Goal: Information Seeking & Learning: Find specific fact

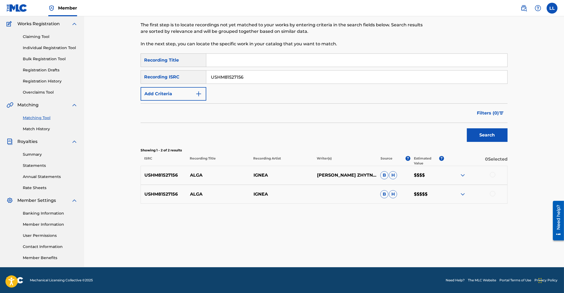
drag, startPoint x: 262, startPoint y: 74, endPoint x: 167, endPoint y: 74, distance: 95.0
click at [206, 74] on input "USHM81527156" at bounding box center [356, 77] width 301 height 13
paste input "MXF11020083"
click at [489, 135] on button "Search" at bounding box center [487, 135] width 41 height 14
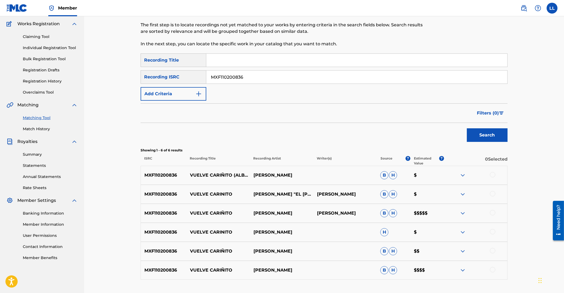
click at [462, 173] on img at bounding box center [463, 175] width 7 height 7
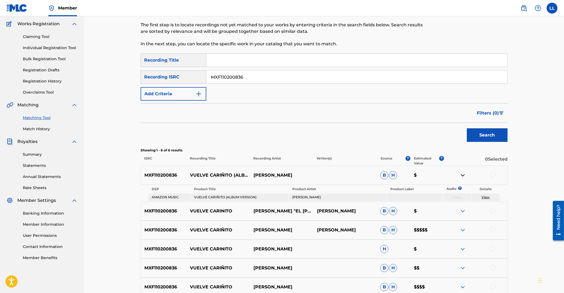
click at [464, 213] on img at bounding box center [463, 211] width 7 height 7
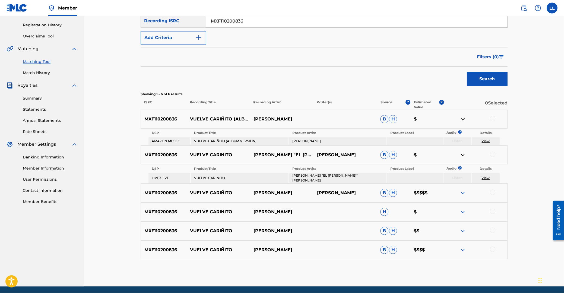
scroll to position [102, 0]
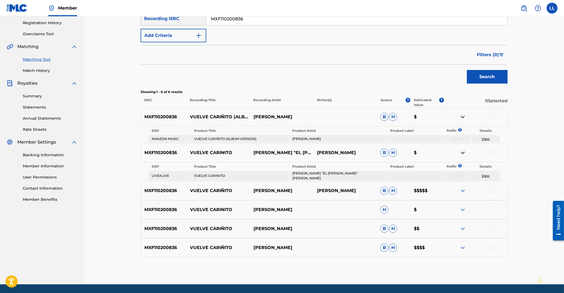
click at [464, 188] on img at bounding box center [463, 191] width 7 height 7
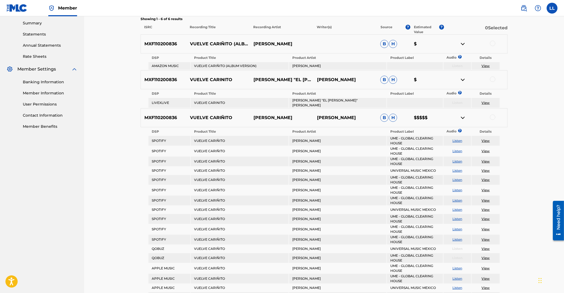
scroll to position [116, 0]
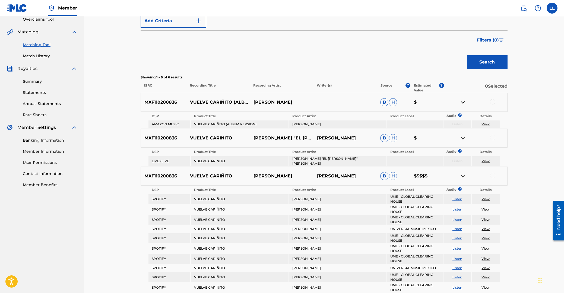
click at [462, 102] on img at bounding box center [463, 102] width 7 height 7
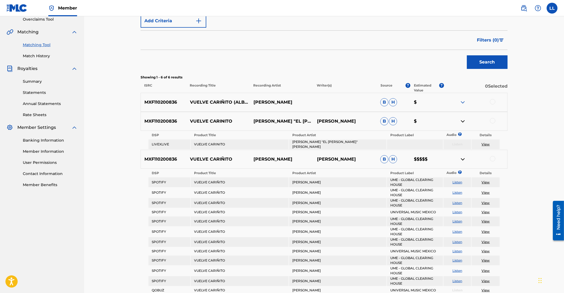
click at [462, 121] on img at bounding box center [463, 121] width 7 height 7
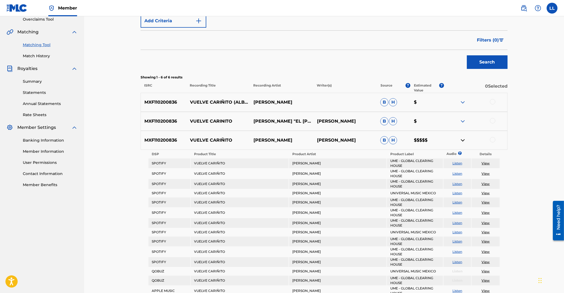
drag, startPoint x: 462, startPoint y: 140, endPoint x: 458, endPoint y: 141, distance: 3.6
click at [462, 140] on img at bounding box center [463, 140] width 7 height 7
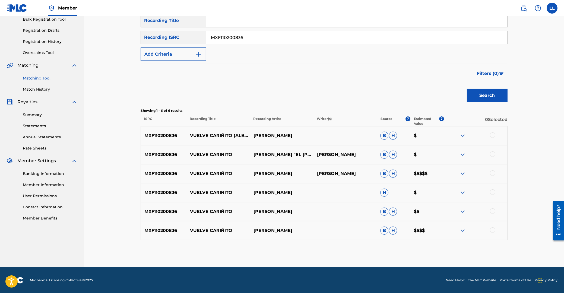
drag, startPoint x: 267, startPoint y: 38, endPoint x: 146, endPoint y: 34, distance: 120.3
click at [206, 34] on input "MXF110200836" at bounding box center [356, 37] width 301 height 13
paste input "QM42K1615521"
click at [475, 95] on button "Search" at bounding box center [487, 96] width 41 height 14
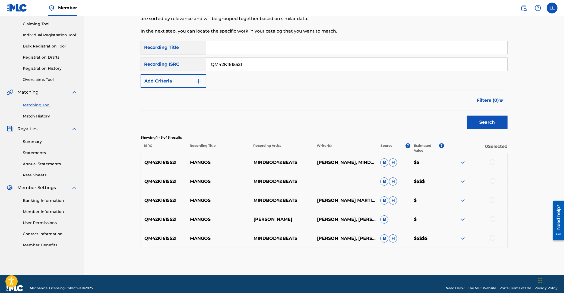
scroll to position [64, 0]
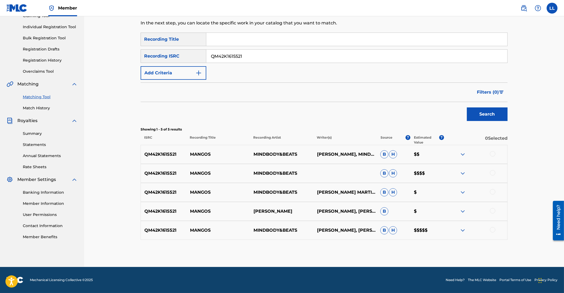
drag, startPoint x: 246, startPoint y: 54, endPoint x: 183, endPoint y: 54, distance: 63.0
click at [206, 54] on input "QM42K1615521" at bounding box center [356, 56] width 301 height 13
paste input "MXF110200836"
click at [491, 119] on button "Search" at bounding box center [487, 115] width 41 height 14
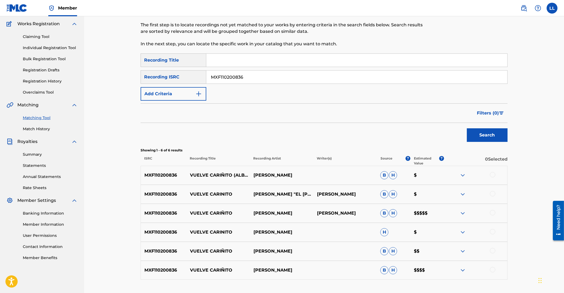
scroll to position [72, 0]
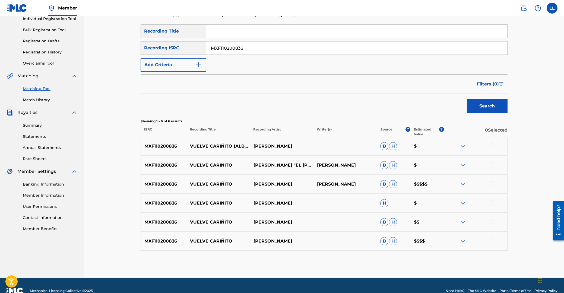
drag, startPoint x: 260, startPoint y: 44, endPoint x: 188, endPoint y: 46, distance: 71.7
click at [206, 46] on input "MXF110200836" at bounding box center [356, 48] width 301 height 13
paste input "QM42K1868231"
type input "QM42K1868231"
click at [489, 106] on button "Search" at bounding box center [487, 106] width 41 height 14
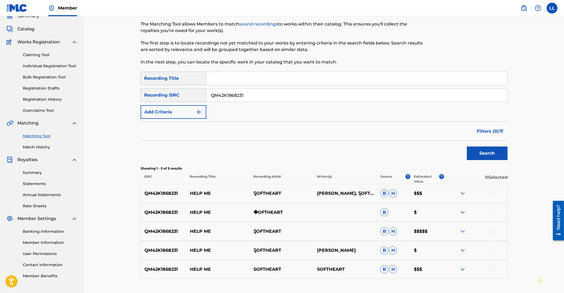
scroll to position [0, 0]
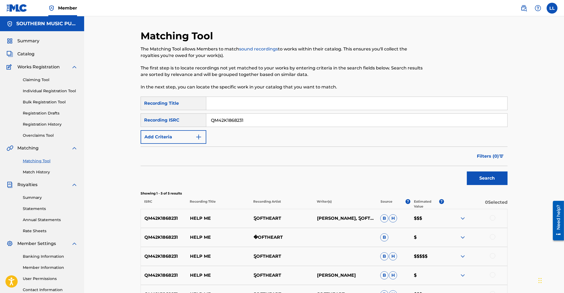
click at [25, 54] on span "Catalog" at bounding box center [25, 54] width 17 height 7
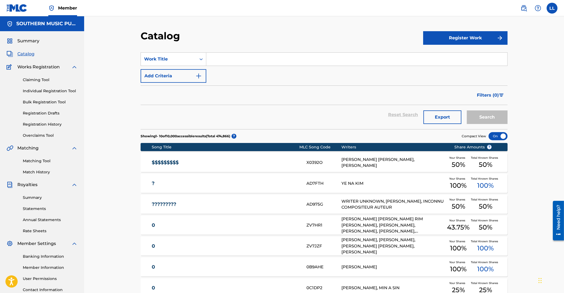
click at [224, 59] on input "Search Form" at bounding box center [356, 59] width 301 height 13
type input "walk like an egyptian"
click at [487, 119] on button "Search" at bounding box center [487, 117] width 41 height 14
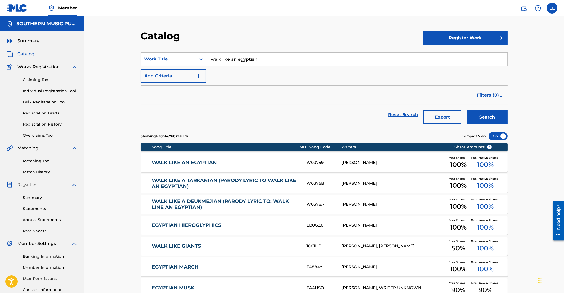
click at [169, 161] on link "WALK LIKE AN EGYPTIAN" at bounding box center [226, 163] width 148 height 6
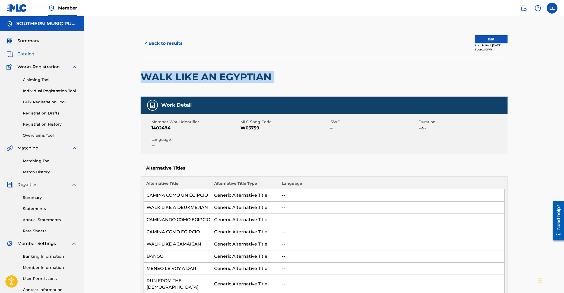
drag, startPoint x: 143, startPoint y: 77, endPoint x: 277, endPoint y: 76, distance: 134.4
click at [274, 76] on h2 "WALK LIKE AN EGYPTIAN" at bounding box center [208, 77] width 134 height 12
click at [162, 128] on span "1402484" at bounding box center [195, 128] width 88 height 7
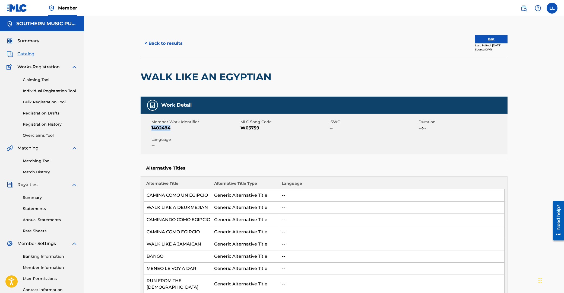
click at [162, 128] on span "1402484" at bounding box center [195, 128] width 88 height 7
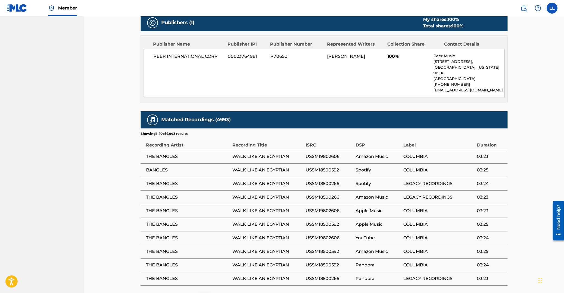
scroll to position [407, 0]
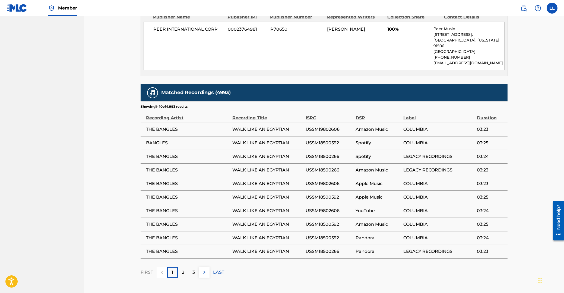
click at [204, 269] on img at bounding box center [204, 272] width 7 height 7
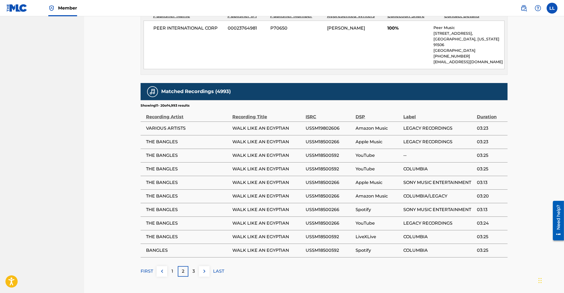
click at [204, 268] on img at bounding box center [204, 271] width 7 height 7
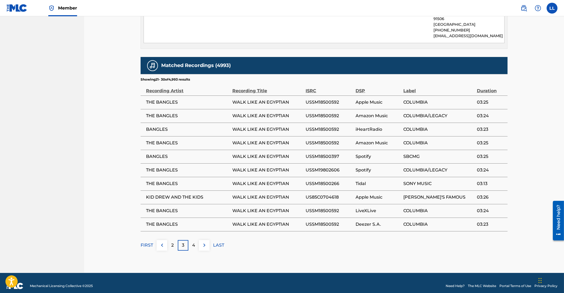
click at [202, 242] on img at bounding box center [204, 245] width 7 height 7
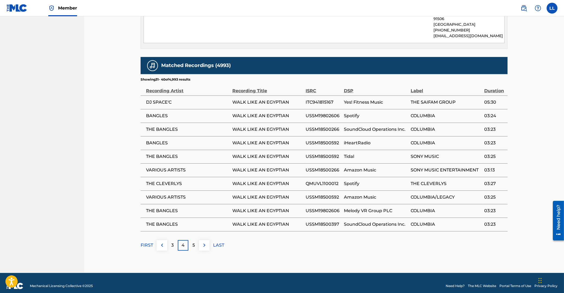
click at [205, 242] on img at bounding box center [204, 245] width 7 height 7
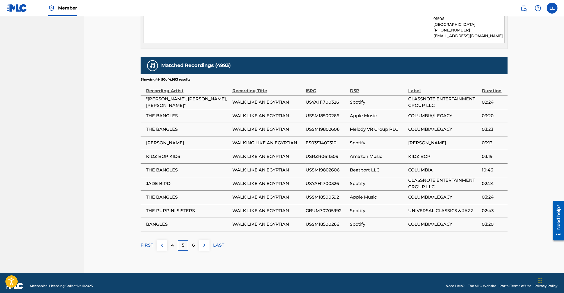
click at [204, 242] on img at bounding box center [204, 245] width 7 height 7
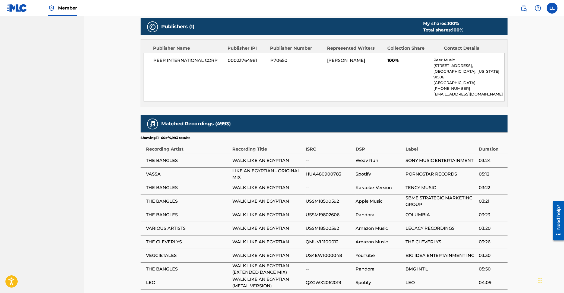
scroll to position [405, 0]
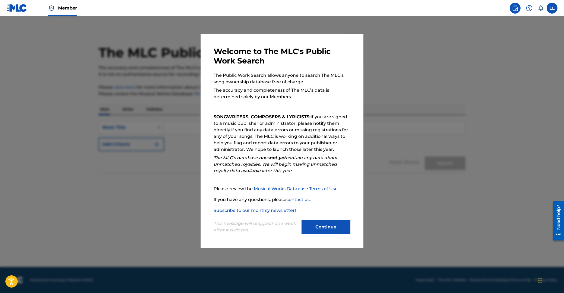
click at [325, 228] on button "Continue" at bounding box center [326, 227] width 49 height 14
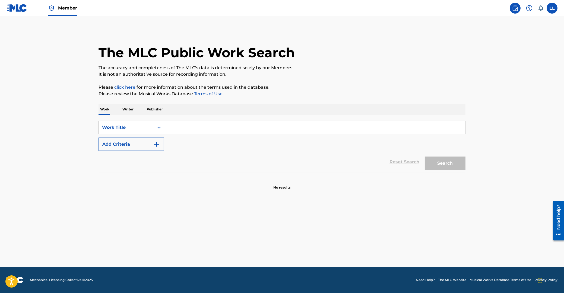
click at [159, 128] on icon "Search Form" at bounding box center [158, 127] width 5 height 5
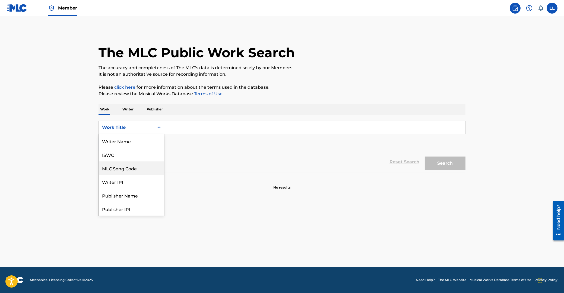
click at [128, 170] on div "MLC Song Code" at bounding box center [131, 169] width 65 height 14
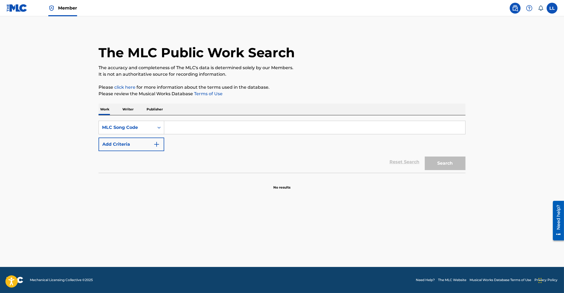
click at [180, 127] on input "Search Form" at bounding box center [314, 127] width 301 height 13
paste input "AA2F8V"
type input "AA2F8V"
click at [447, 165] on button "Search" at bounding box center [445, 164] width 41 height 14
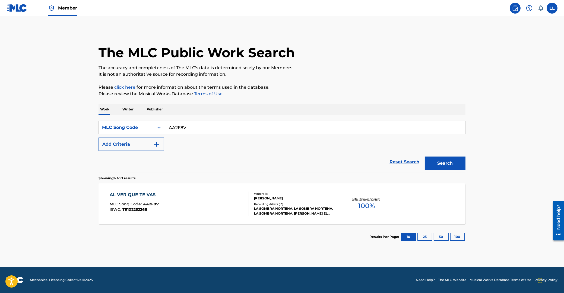
click at [114, 192] on div "AL VER QUE TE VAS" at bounding box center [134, 195] width 49 height 7
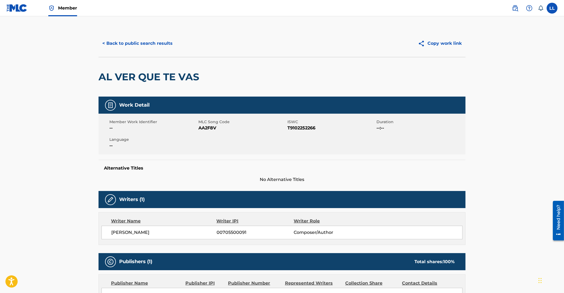
click at [147, 43] on button "< Back to public search results" at bounding box center [138, 44] width 78 height 14
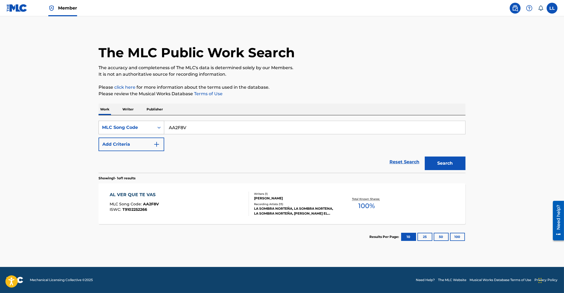
drag, startPoint x: 191, startPoint y: 130, endPoint x: 142, endPoint y: 129, distance: 48.3
click at [164, 129] on input "AA2F8V" at bounding box center [314, 127] width 301 height 13
click at [146, 127] on div "MLC Song Code" at bounding box center [126, 127] width 49 height 7
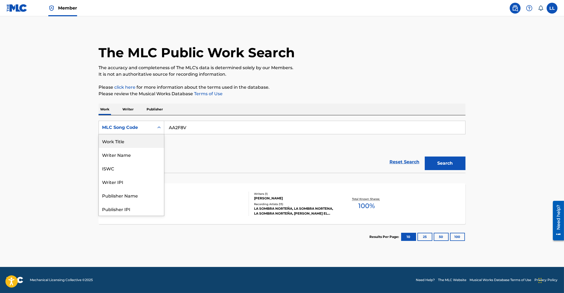
click at [132, 143] on div "Work Title" at bounding box center [131, 141] width 65 height 14
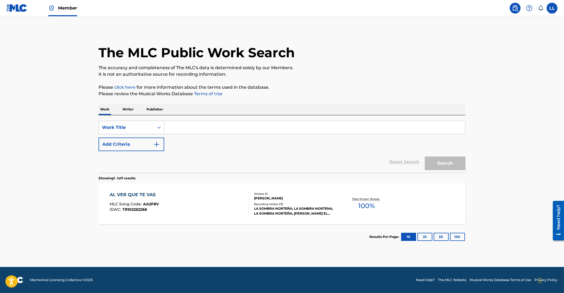
click at [191, 127] on input "Search Form" at bounding box center [314, 127] width 301 height 13
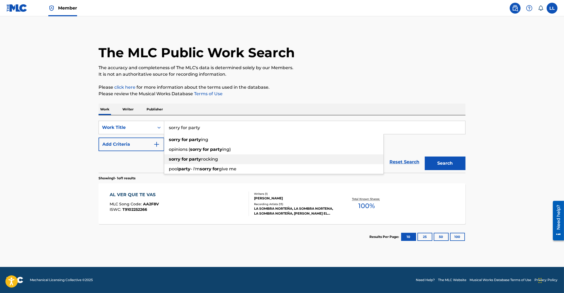
click at [200, 157] on strong "party" at bounding box center [195, 159] width 12 height 5
type input "sorry for party rocking"
click at [447, 163] on button "Search" at bounding box center [445, 164] width 41 height 14
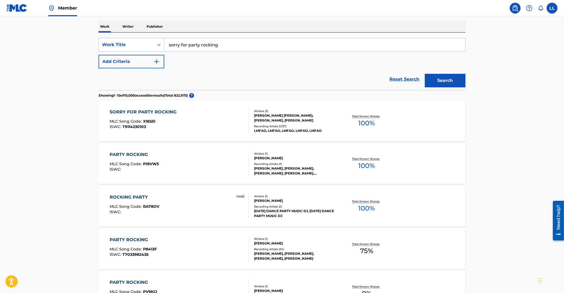
scroll to position [87, 0]
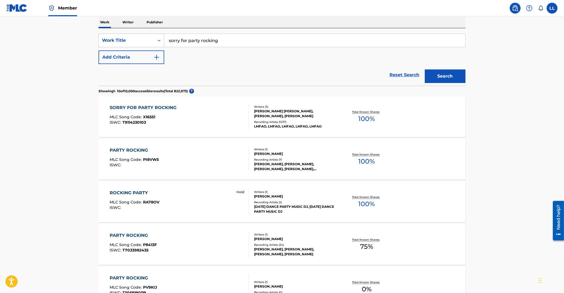
click at [132, 106] on div "SORRY FOR PARTY ROCKING" at bounding box center [145, 108] width 70 height 7
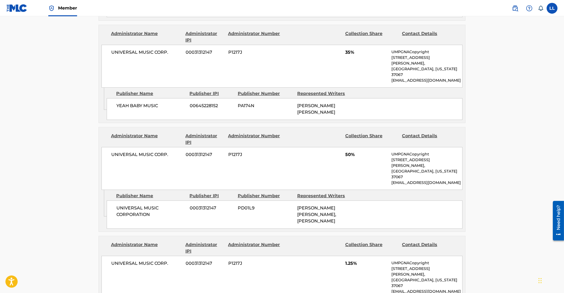
scroll to position [378, 0]
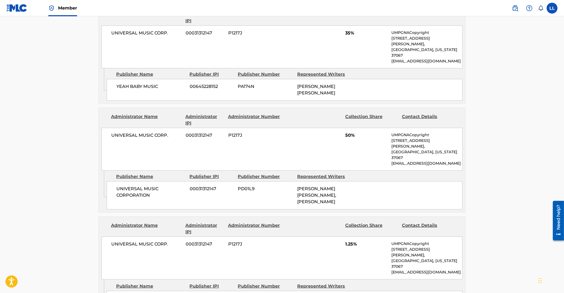
drag, startPoint x: 298, startPoint y: 247, endPoint x: 322, endPoint y: 244, distance: 24.1
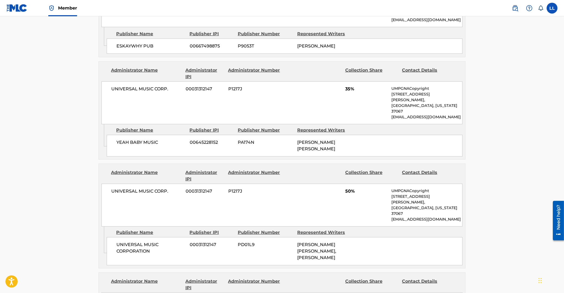
scroll to position [320, 0]
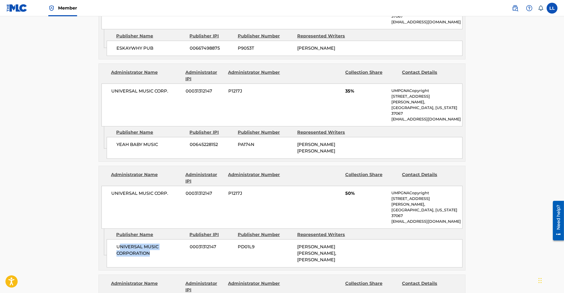
drag, startPoint x: 119, startPoint y: 208, endPoint x: 155, endPoint y: 220, distance: 38.0
click at [155, 239] on div "UNIVERSAL MUSIC CORPORATION 00031312147 PD01L9 STEFAN KENDAL GORDY, SKYLER HUST…" at bounding box center [285, 253] width 356 height 28
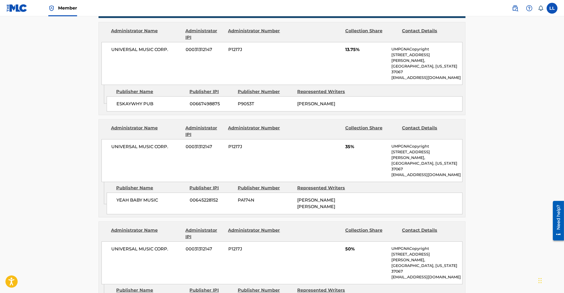
scroll to position [262, 0]
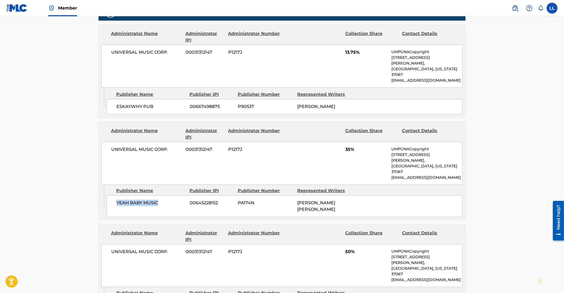
drag, startPoint x: 117, startPoint y: 181, endPoint x: 165, endPoint y: 181, distance: 47.8
click at [165, 200] on span "YEAH BABY MUSIC" at bounding box center [150, 203] width 69 height 7
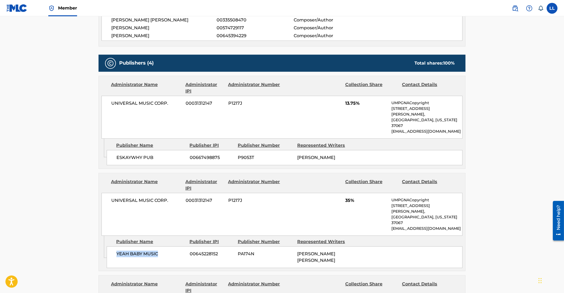
scroll to position [204, 0]
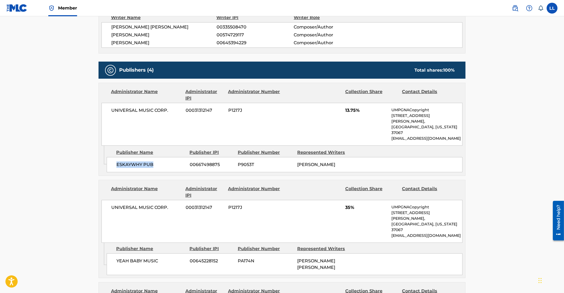
drag, startPoint x: 118, startPoint y: 153, endPoint x: 163, endPoint y: 151, distance: 45.1
click at [163, 162] on span "ESKAYWHY PUB" at bounding box center [150, 165] width 69 height 7
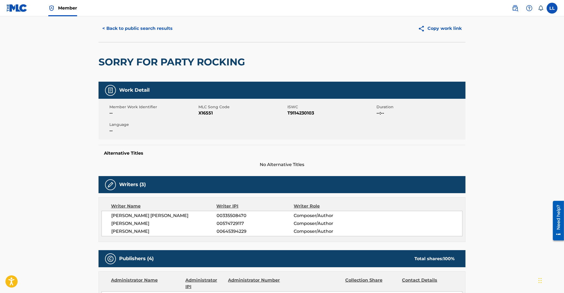
scroll to position [0, 0]
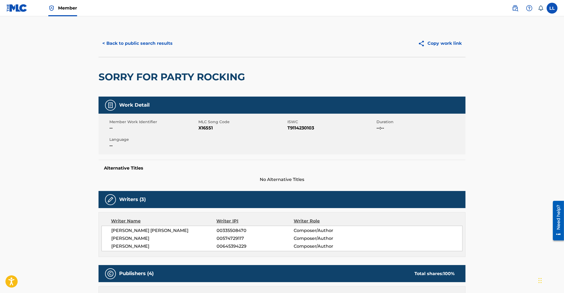
click at [137, 44] on button "< Back to public search results" at bounding box center [138, 44] width 78 height 14
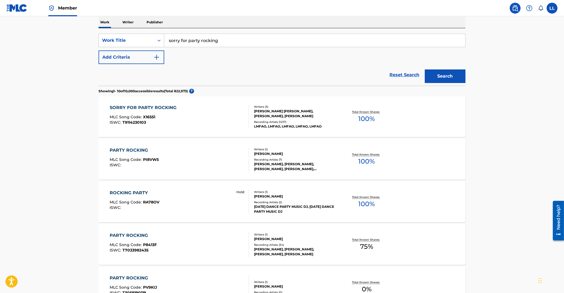
drag, startPoint x: 237, startPoint y: 37, endPoint x: 127, endPoint y: 34, distance: 110.3
click at [164, 34] on input "sorry for party rocking" at bounding box center [314, 40] width 301 height 13
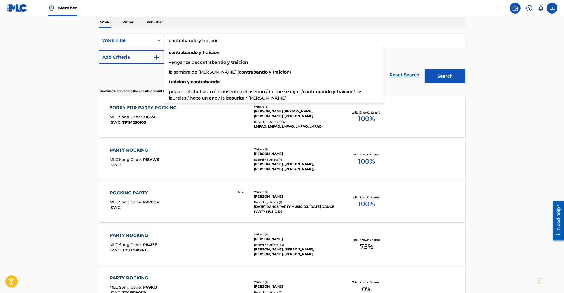
type input "contrabando y traicion"
click at [425, 70] on button "Search" at bounding box center [445, 77] width 41 height 14
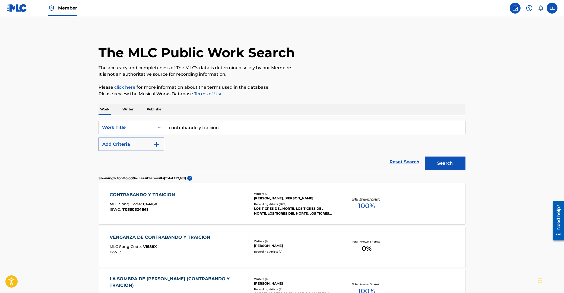
click at [155, 193] on div "CONTRABANDO Y TRAICION" at bounding box center [144, 195] width 68 height 7
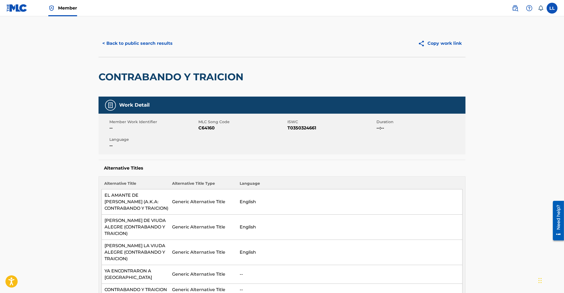
click at [119, 44] on button "< Back to public search results" at bounding box center [138, 44] width 78 height 14
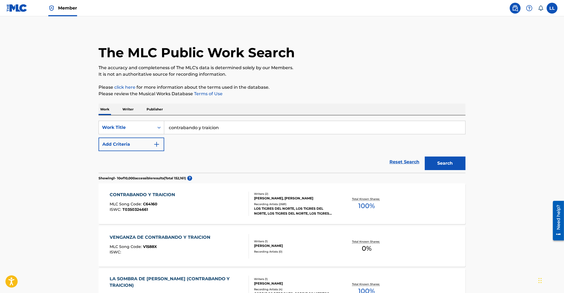
drag, startPoint x: 232, startPoint y: 128, endPoint x: 138, endPoint y: 128, distance: 94.2
click at [164, 128] on input "contrabando y traicion" at bounding box center [314, 127] width 301 height 13
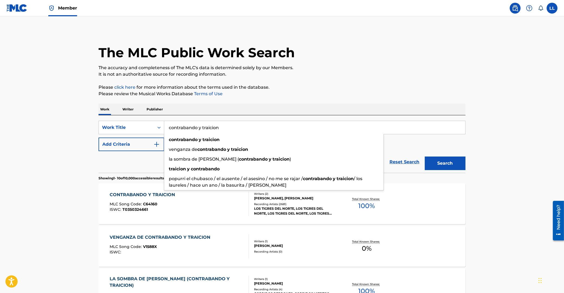
click at [115, 142] on button "Add Criteria" at bounding box center [132, 145] width 66 height 14
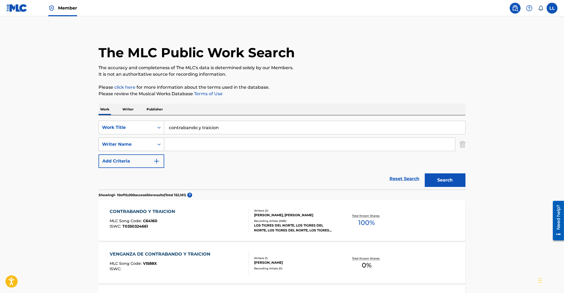
drag, startPoint x: 116, startPoint y: 143, endPoint x: 145, endPoint y: 146, distance: 28.3
click at [118, 144] on div "Writer Name" at bounding box center [126, 144] width 49 height 7
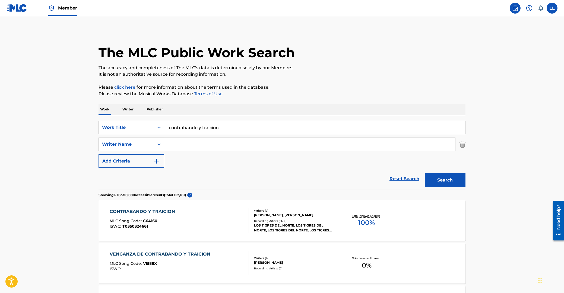
drag, startPoint x: 235, startPoint y: 127, endPoint x: 55, endPoint y: 124, distance: 179.5
click at [164, 124] on input "contrabando y traicion" at bounding box center [314, 127] width 301 height 13
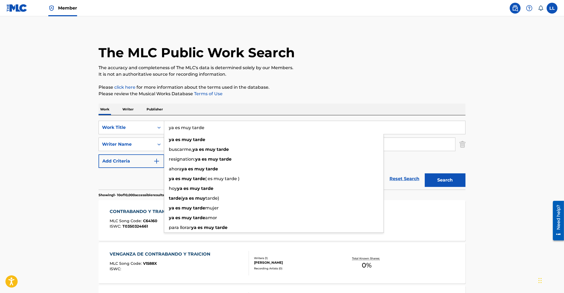
type input "ya es muy tarde"
click at [425, 173] on button "Search" at bounding box center [445, 180] width 41 height 14
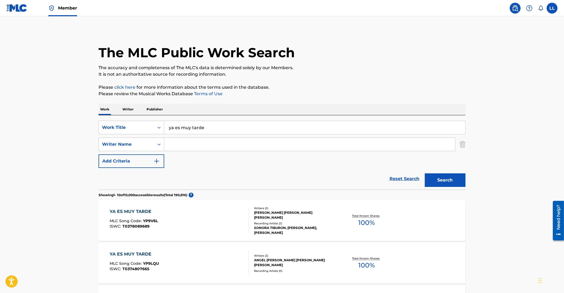
click at [180, 141] on input "Search Form" at bounding box center [309, 144] width 291 height 13
click at [139, 158] on button "Add Criteria" at bounding box center [132, 161] width 66 height 14
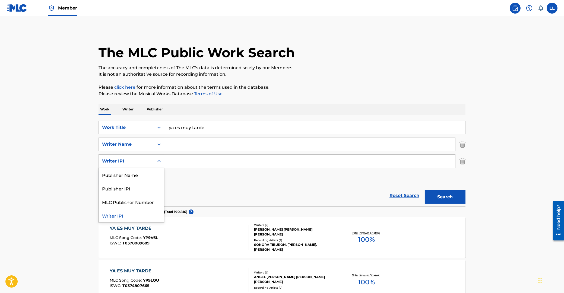
click at [153, 160] on div "Writer IPI" at bounding box center [126, 161] width 55 height 10
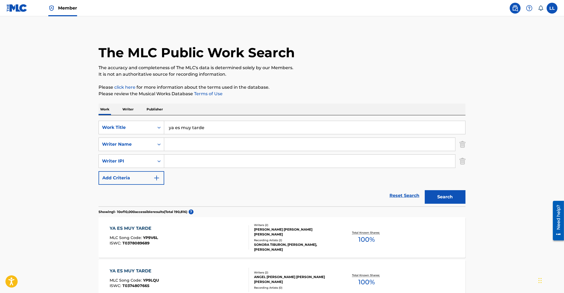
click at [176, 140] on input "Search Form" at bounding box center [309, 144] width 291 height 13
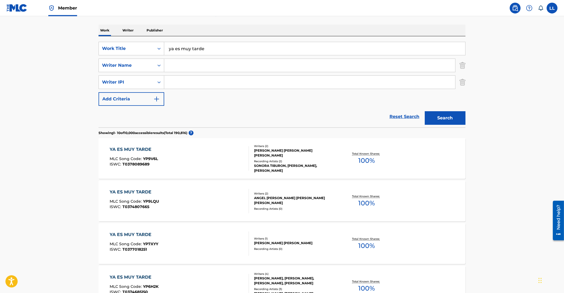
scroll to position [87, 0]
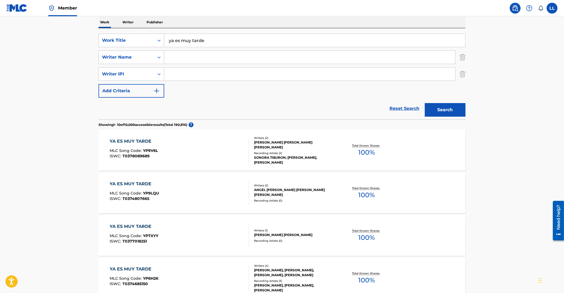
click at [182, 58] on input "Search Form" at bounding box center [309, 57] width 291 height 13
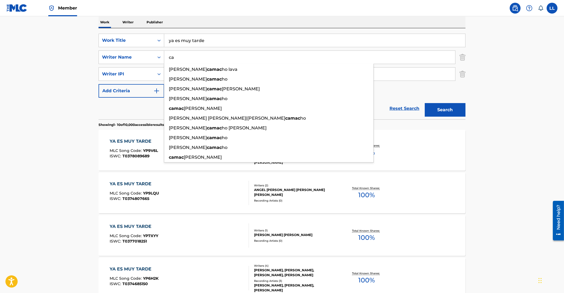
type input "c"
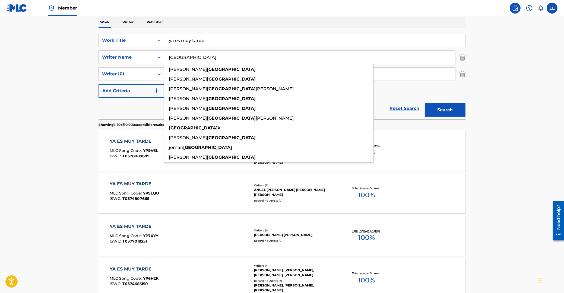
type input "palencia"
click at [425, 103] on button "Search" at bounding box center [445, 110] width 41 height 14
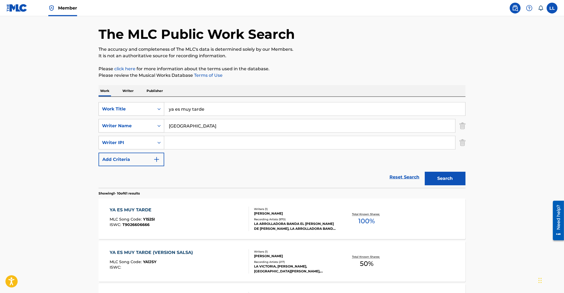
scroll to position [29, 0]
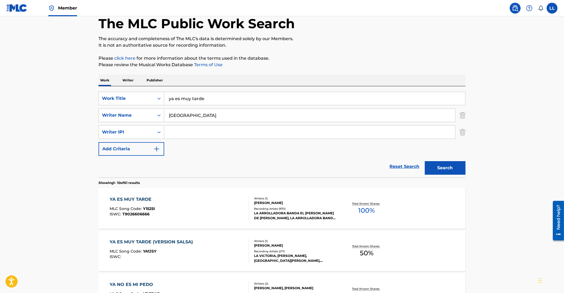
click at [140, 201] on div "YA ES MUY TARDE" at bounding box center [132, 199] width 45 height 7
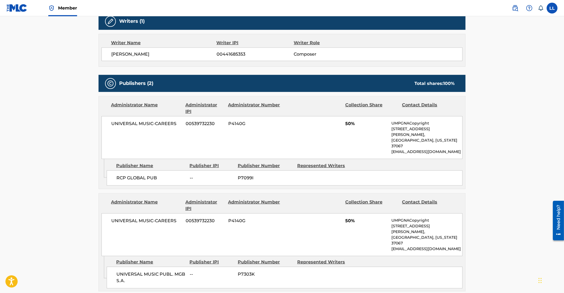
scroll to position [233, 0]
